Goal: Information Seeking & Learning: Learn about a topic

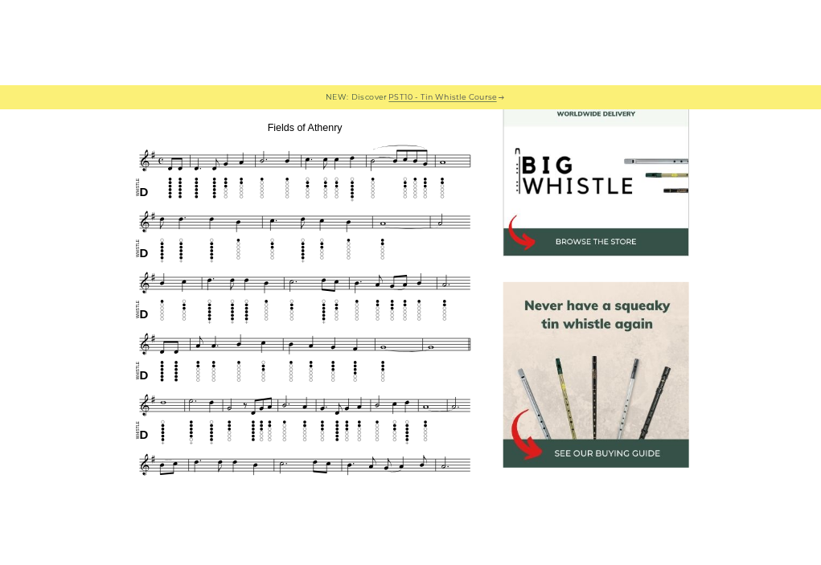
scroll to position [563, 0]
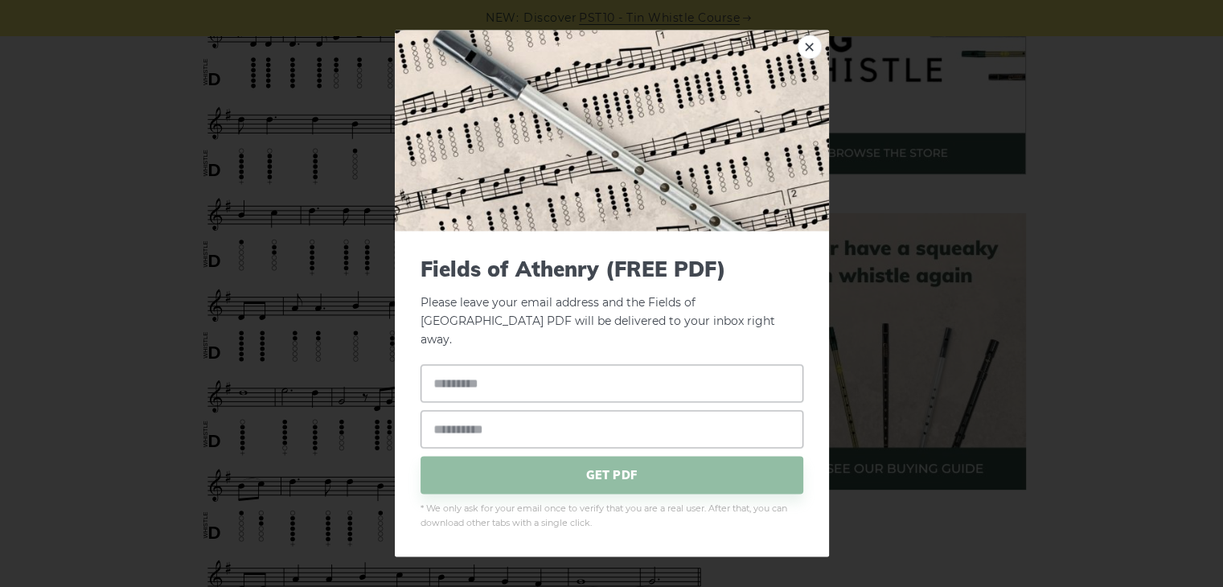
drag, startPoint x: 443, startPoint y: 310, endPoint x: 325, endPoint y: 245, distance: 135.0
click at [325, 245] on div "× Fields of Athenry (FREE PDF) Please leave your email address and the Fields o…" at bounding box center [611, 293] width 1223 height 587
drag, startPoint x: 329, startPoint y: 235, endPoint x: 812, endPoint y: 59, distance: 514.5
click at [812, 59] on link "×" at bounding box center [810, 47] width 24 height 24
drag, startPoint x: 438, startPoint y: 199, endPoint x: 65, endPoint y: 165, distance: 374.8
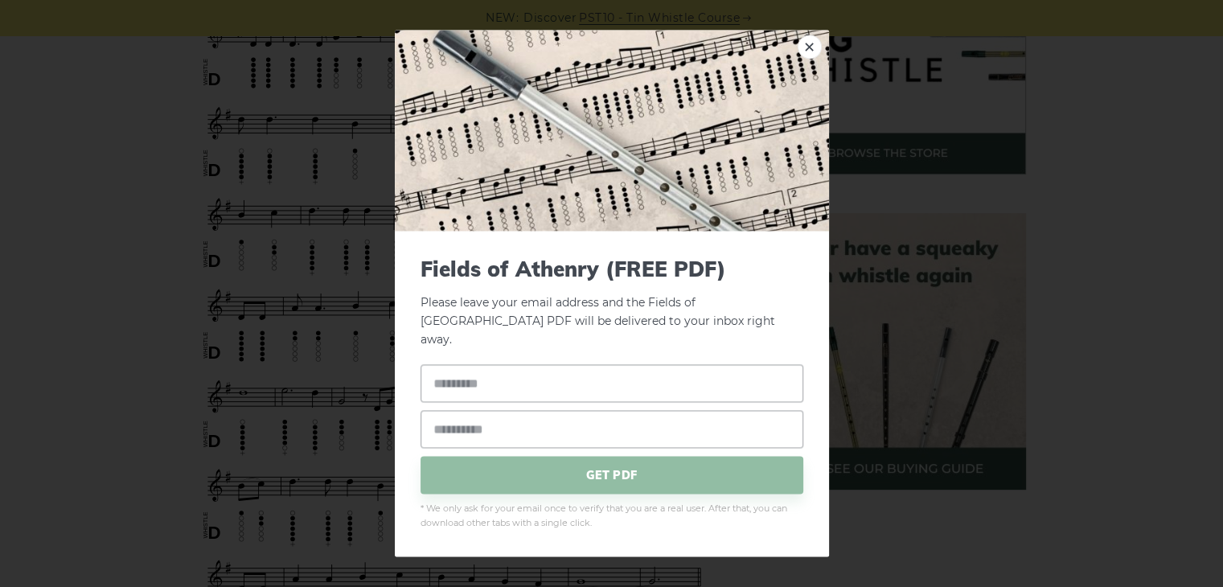
click at [65, 165] on div "× Fields of Athenry (FREE PDF) Please leave your email address and the Fields o…" at bounding box center [611, 293] width 1223 height 587
click at [597, 380] on input "text" at bounding box center [612, 384] width 383 height 38
type input "***"
click at [611, 419] on input "email" at bounding box center [612, 430] width 383 height 38
click at [815, 59] on link "×" at bounding box center [810, 47] width 24 height 24
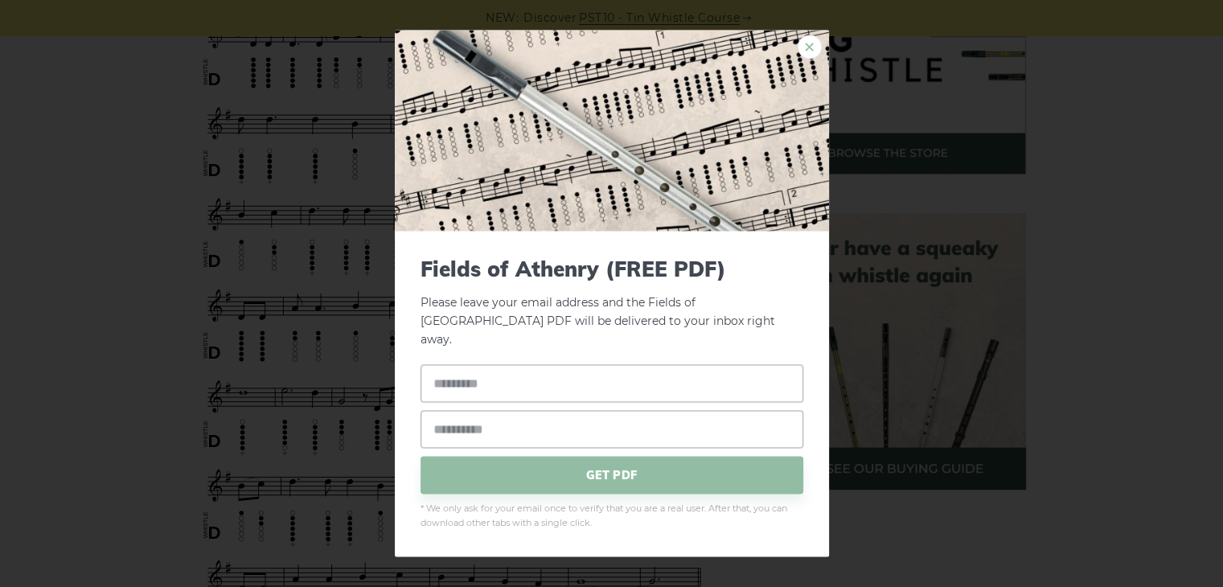
drag, startPoint x: 531, startPoint y: 232, endPoint x: 808, endPoint y: 60, distance: 326.3
click at [808, 59] on link "×" at bounding box center [810, 47] width 24 height 24
click at [811, 56] on link "×" at bounding box center [810, 47] width 24 height 24
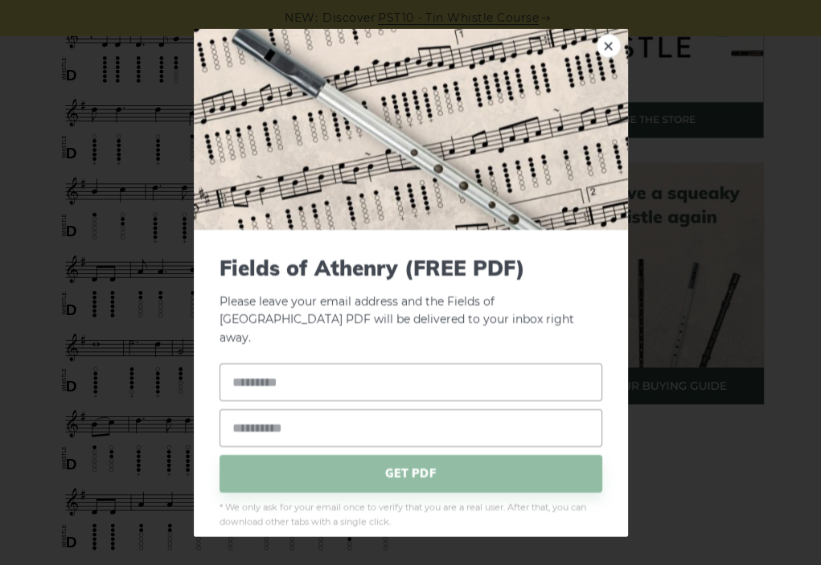
drag, startPoint x: 343, startPoint y: 191, endPoint x: 1092, endPoint y: 267, distance: 753.5
click at [611, 47] on link "×" at bounding box center [609, 45] width 24 height 24
